Goal: Task Accomplishment & Management: Complete application form

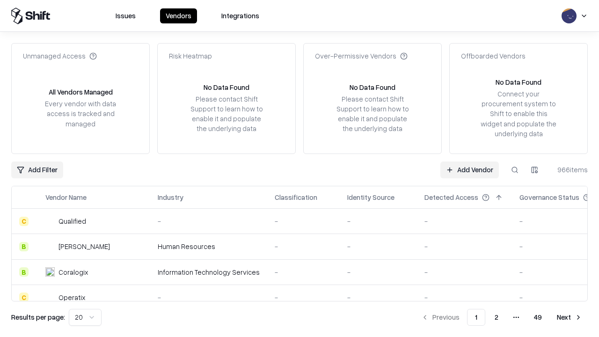
click at [469, 169] on link "Add Vendor" at bounding box center [469, 169] width 59 height 17
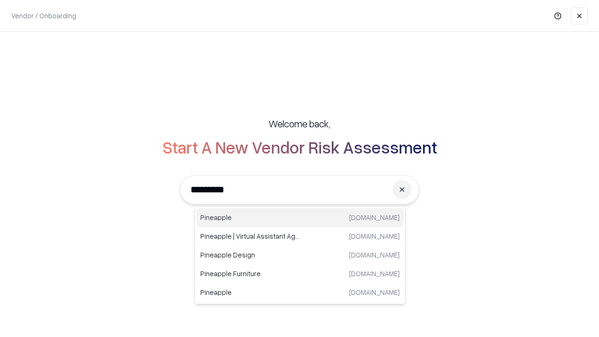
click at [300, 218] on div "Pineapple [DOMAIN_NAME]" at bounding box center [300, 217] width 207 height 19
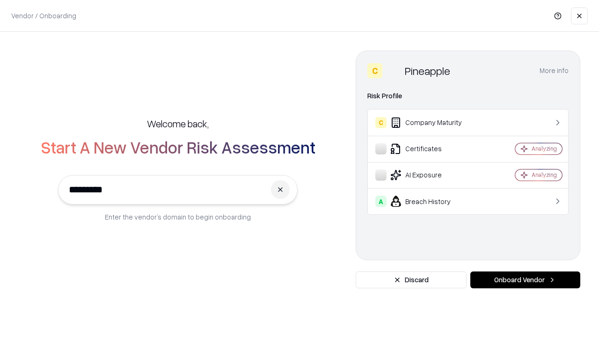
type input "*********"
click at [525, 280] on button "Onboard Vendor" at bounding box center [525, 279] width 110 height 17
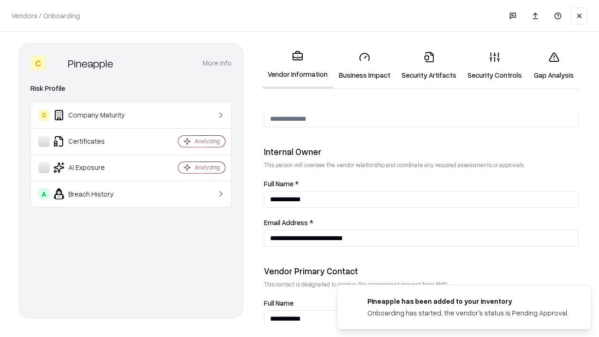
scroll to position [485, 0]
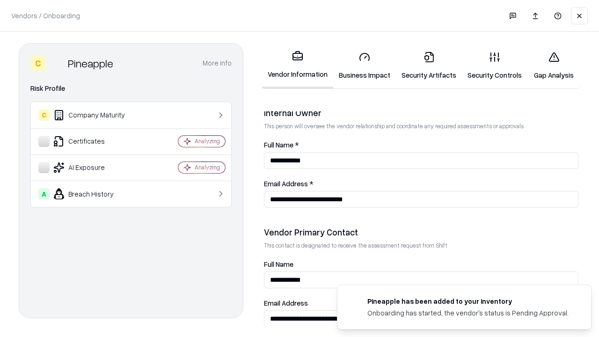
click at [365, 66] on link "Business Impact" at bounding box center [364, 66] width 63 height 44
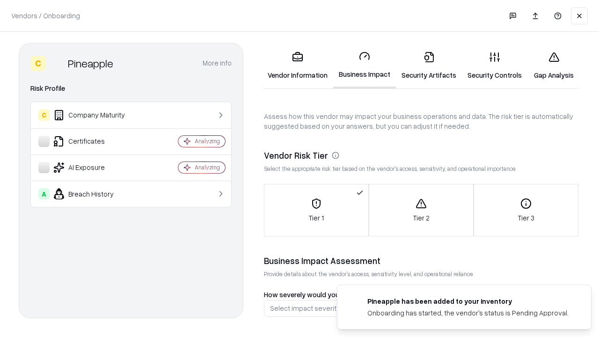
click at [429, 66] on link "Security Artifacts" at bounding box center [429, 66] width 66 height 44
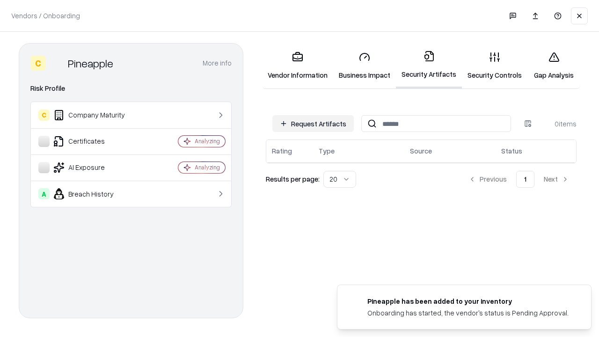
click at [313, 124] on button "Request Artifacts" at bounding box center [312, 123] width 81 height 17
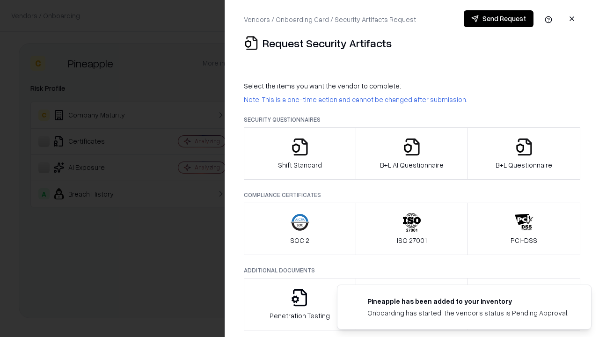
click at [300, 154] on icon "button" at bounding box center [300, 147] width 19 height 19
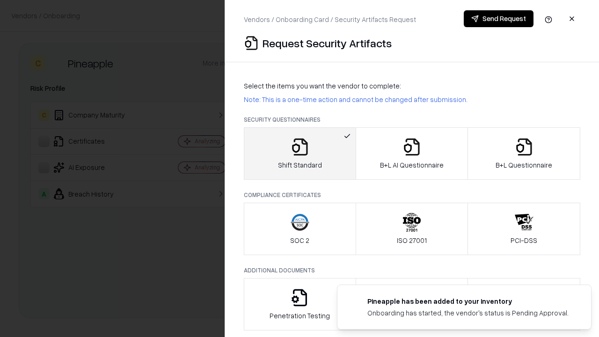
click at [498, 19] on button "Send Request" at bounding box center [499, 18] width 70 height 17
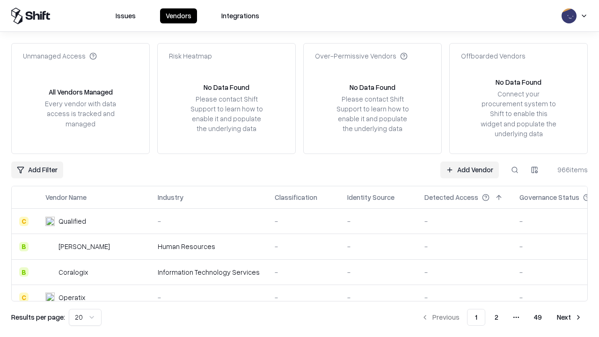
click at [515, 169] on button at bounding box center [514, 169] width 17 height 17
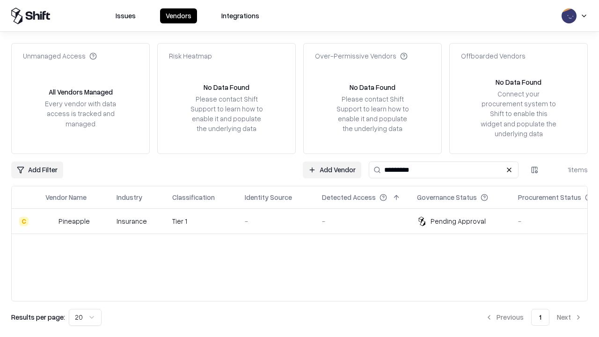
type input "*********"
click at [305, 221] on div "-" at bounding box center [276, 221] width 62 height 10
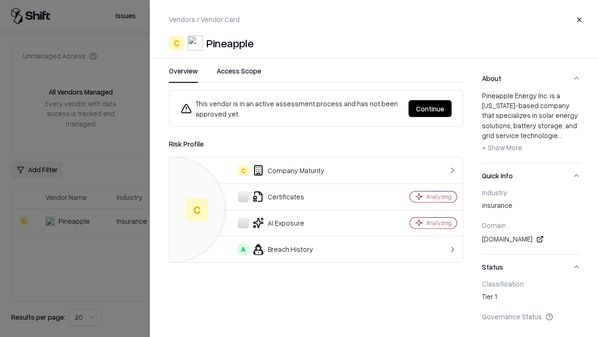
click at [430, 109] on button "Continue" at bounding box center [430, 108] width 43 height 17
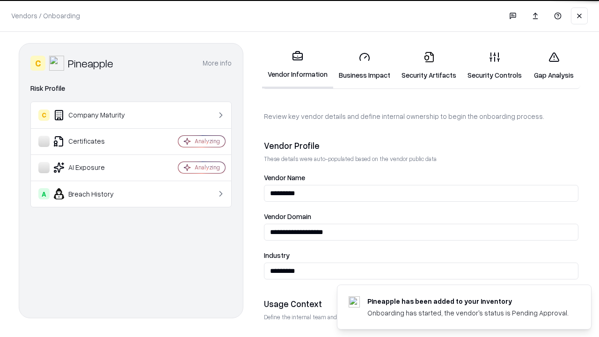
click at [429, 66] on link "Security Artifacts" at bounding box center [429, 66] width 66 height 44
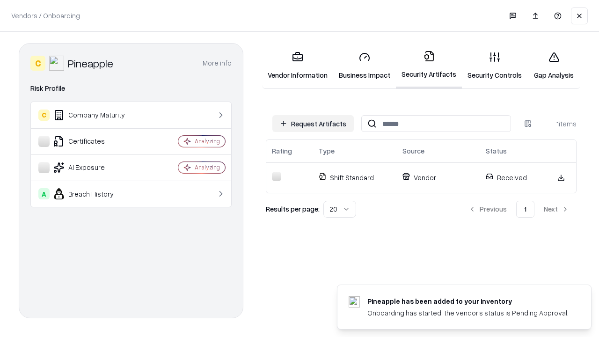
click at [554, 66] on link "Gap Analysis" at bounding box center [554, 66] width 53 height 44
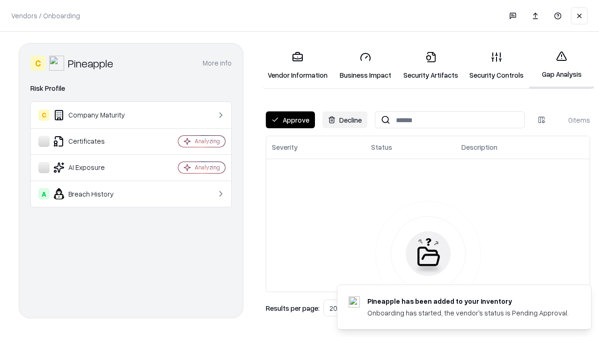
click at [290, 120] on button "Approve" at bounding box center [290, 119] width 49 height 17
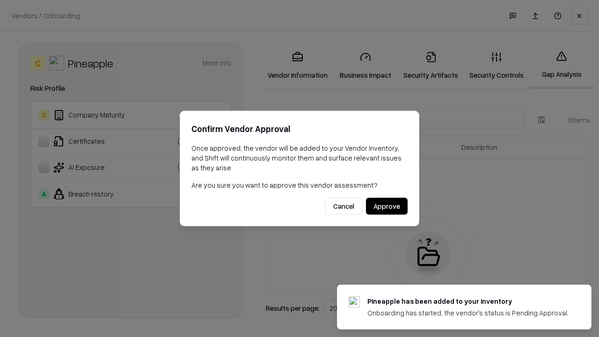
click at [387, 206] on button "Approve" at bounding box center [387, 206] width 42 height 17
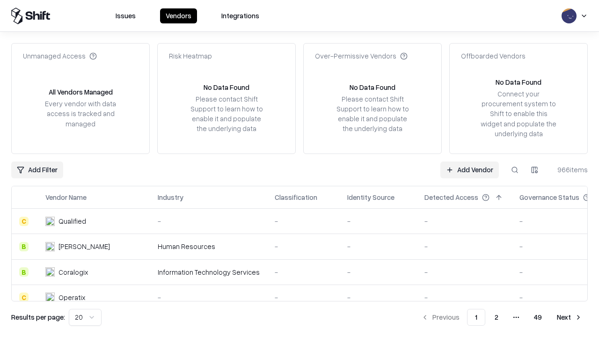
type input "*********"
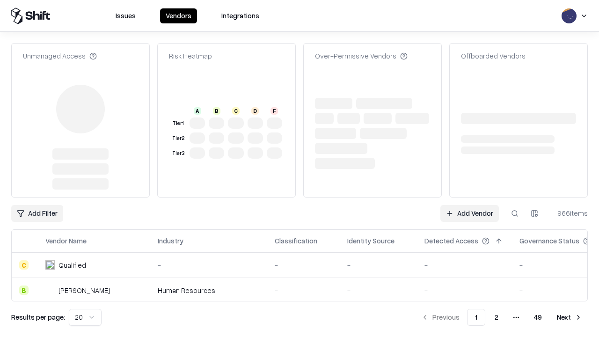
click at [469, 205] on link "Add Vendor" at bounding box center [469, 213] width 59 height 17
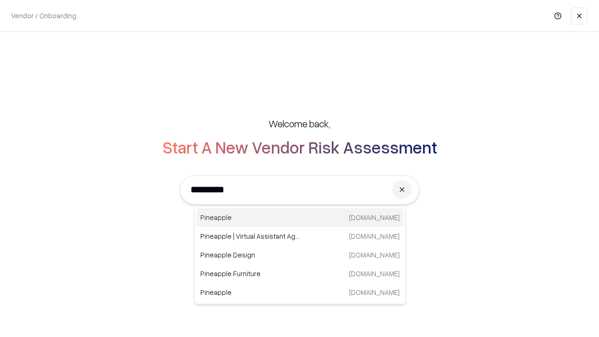
click at [300, 218] on div "Pineapple [DOMAIN_NAME]" at bounding box center [300, 217] width 207 height 19
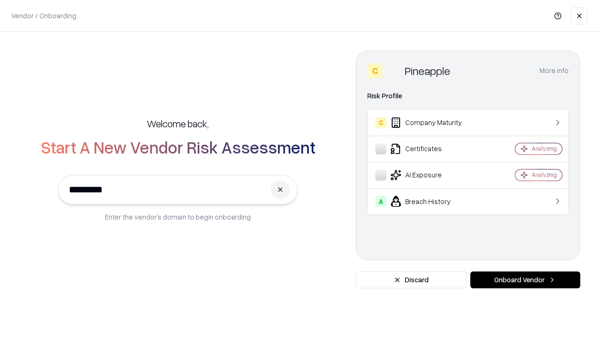
type input "*********"
click at [525, 280] on button "Onboard Vendor" at bounding box center [525, 279] width 110 height 17
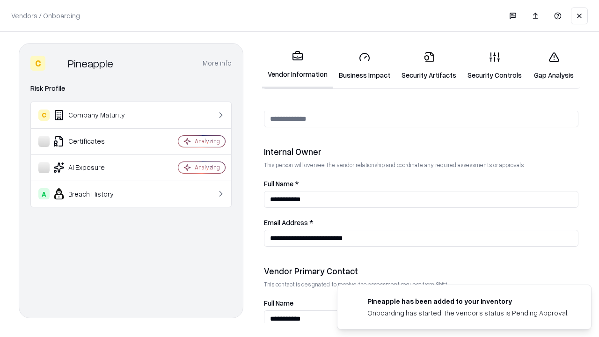
scroll to position [485, 0]
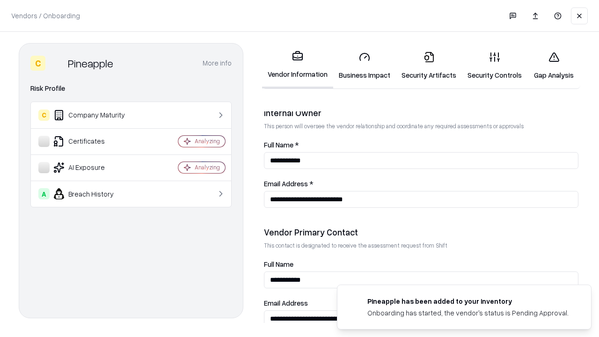
click at [554, 66] on link "Gap Analysis" at bounding box center [554, 66] width 53 height 44
